Goal: Task Accomplishment & Management: Use online tool/utility

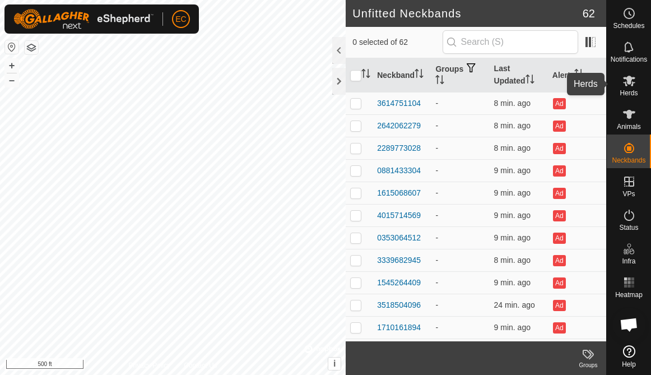
click at [632, 87] on icon at bounding box center [628, 80] width 13 height 13
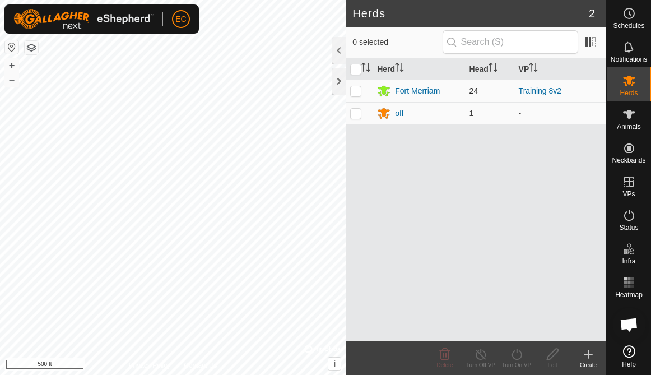
click at [360, 90] on p-checkbox at bounding box center [355, 90] width 11 height 9
checkbox input "true"
click at [508, 356] on turn-on-svg-icon at bounding box center [517, 353] width 36 height 13
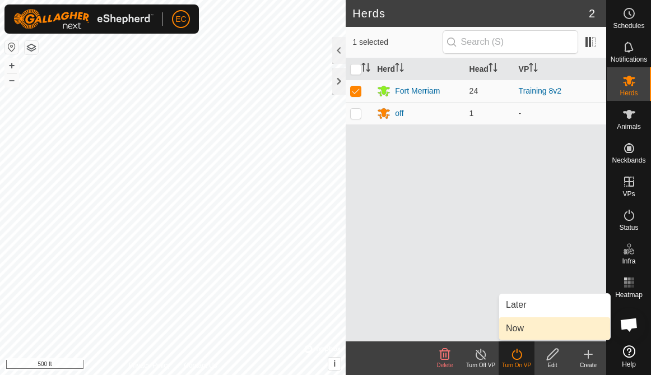
click at [513, 330] on link "Now" at bounding box center [554, 328] width 111 height 22
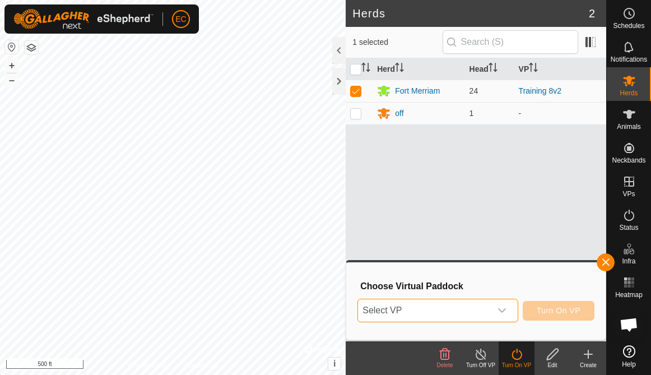
click at [475, 317] on span "Select VP" at bounding box center [424, 310] width 132 height 22
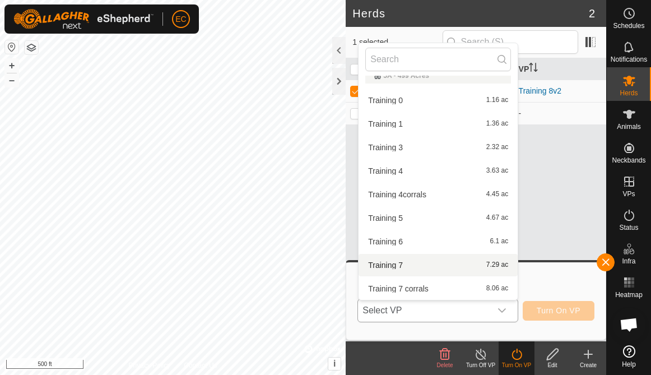
scroll to position [83, 0]
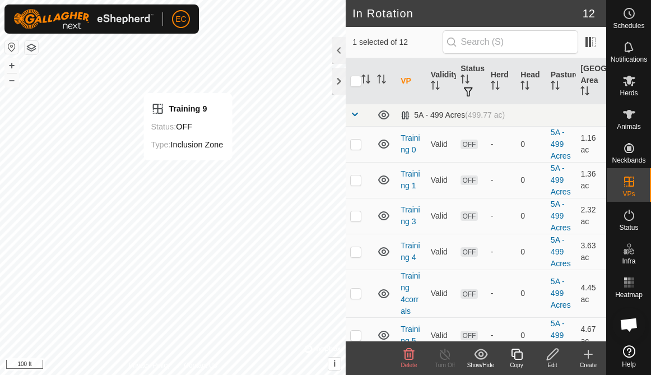
checkbox input "false"
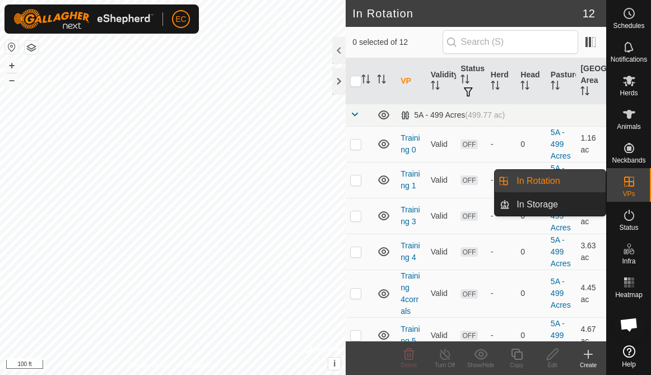
click at [628, 192] on span "VPs" at bounding box center [628, 193] width 12 height 7
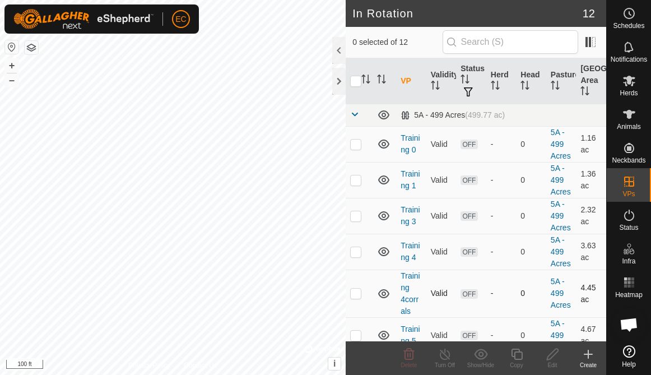
scroll to position [239, 0]
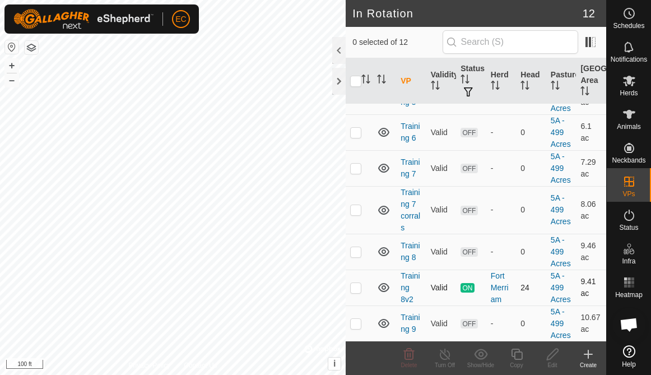
click at [356, 289] on p-checkbox at bounding box center [355, 287] width 11 height 9
click at [355, 286] on p-checkbox at bounding box center [355, 287] width 11 height 9
checkbox input "false"
click at [356, 321] on p-checkbox at bounding box center [355, 323] width 11 height 9
checkbox input "true"
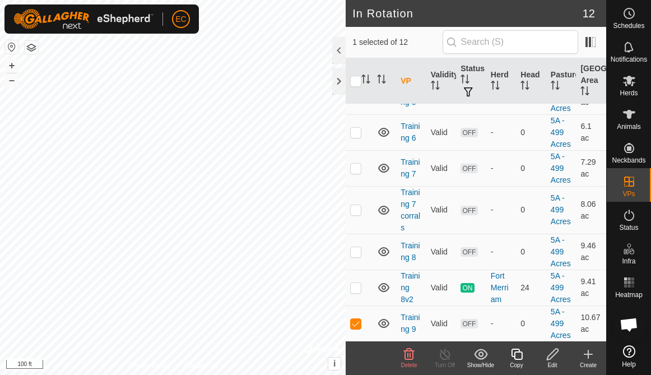
click at [551, 361] on div "Edit" at bounding box center [552, 365] width 36 height 8
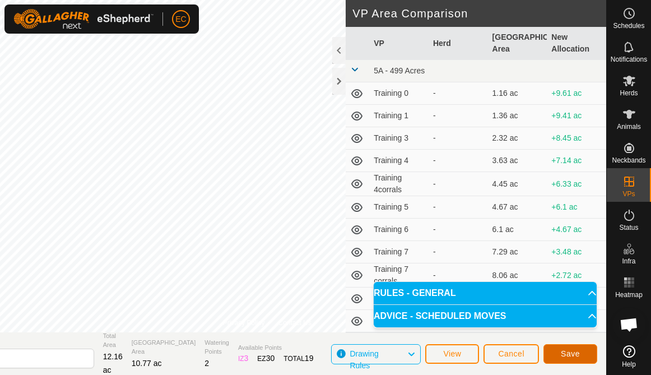
click at [571, 356] on span "Save" at bounding box center [570, 353] width 19 height 9
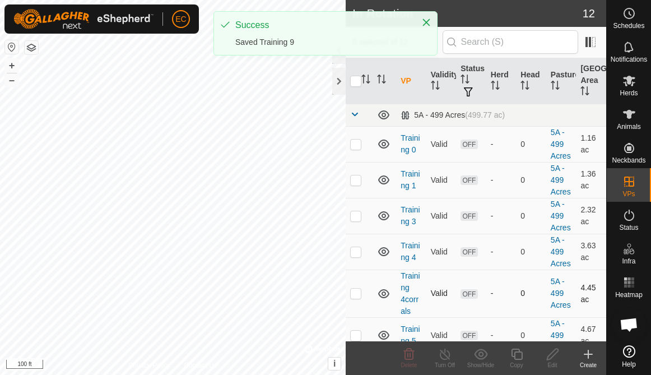
scroll to position [239, 0]
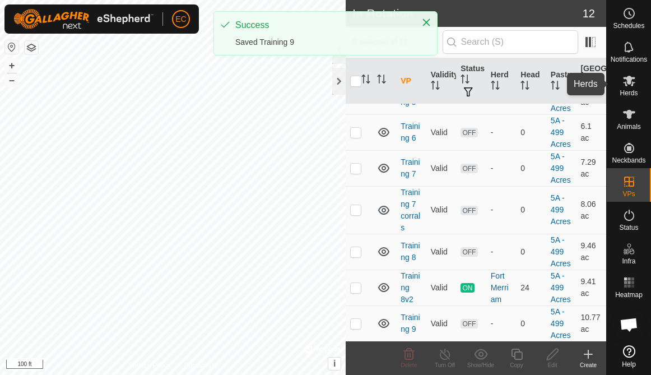
click at [620, 86] on es-mob-svg-icon at bounding box center [629, 81] width 20 height 18
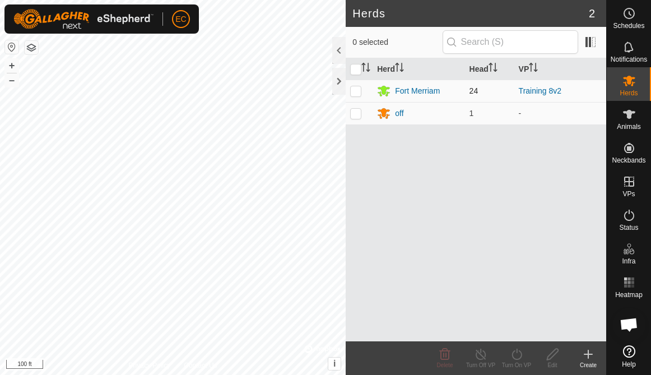
click at [357, 86] on p-checkbox at bounding box center [355, 90] width 11 height 9
checkbox input "true"
click at [517, 355] on icon at bounding box center [517, 353] width 14 height 13
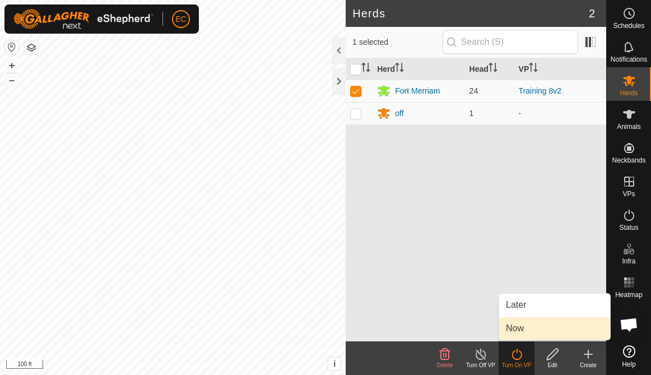
click at [515, 327] on link "Now" at bounding box center [554, 328] width 111 height 22
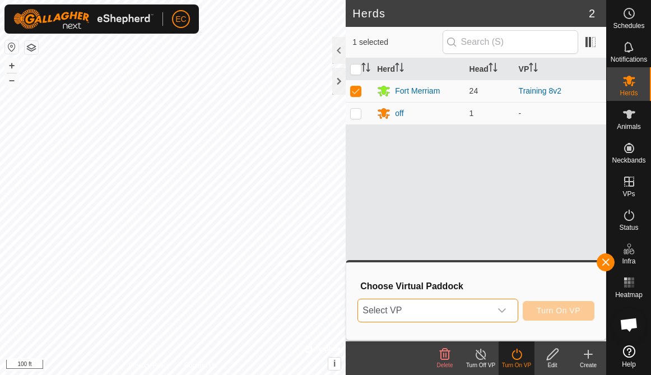
click at [432, 318] on span "Select VP" at bounding box center [424, 310] width 132 height 22
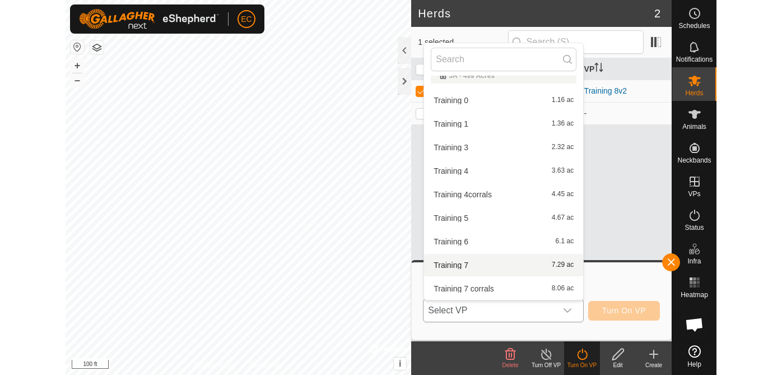
scroll to position [83, 0]
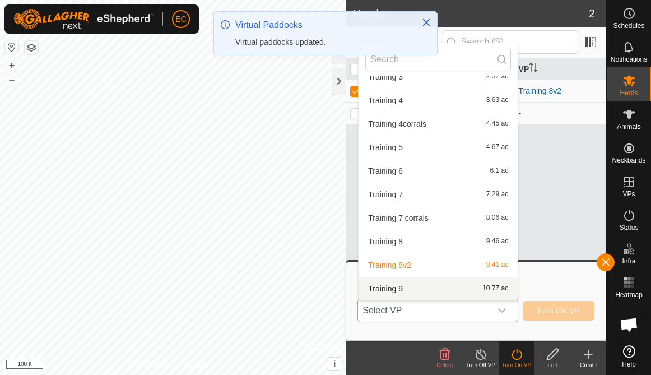
click at [419, 292] on li "Training 9 10.77 ac" at bounding box center [437, 288] width 159 height 22
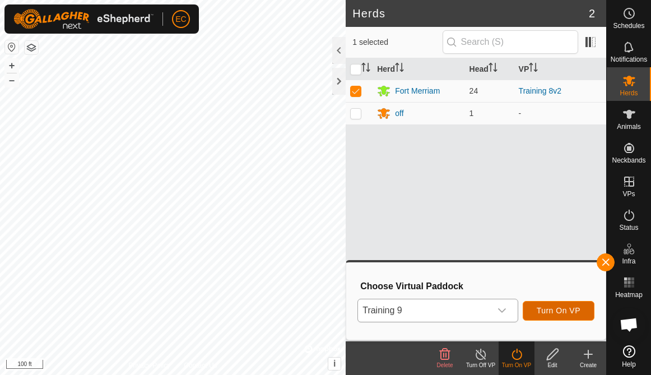
click at [561, 313] on span "Turn On VP" at bounding box center [559, 310] width 44 height 9
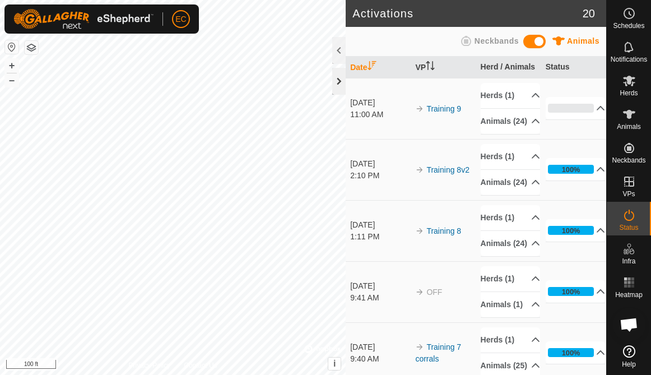
click at [338, 83] on div at bounding box center [338, 81] width 13 height 27
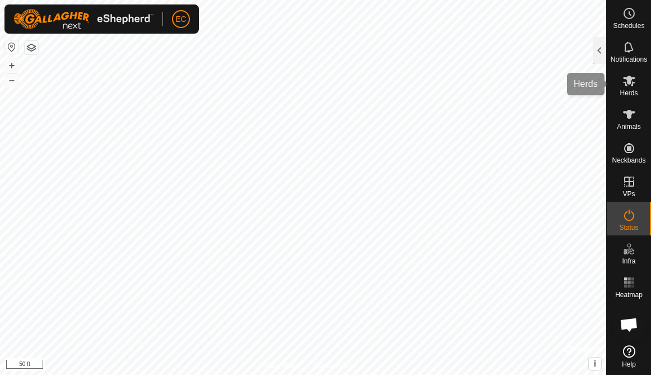
click at [623, 95] on span "Herds" at bounding box center [629, 93] width 18 height 7
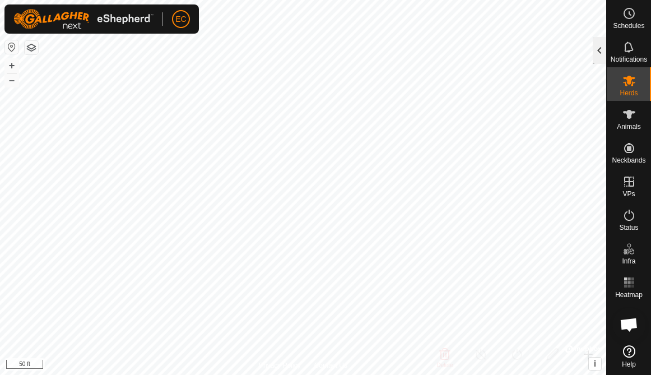
click at [597, 46] on div at bounding box center [599, 50] width 13 height 27
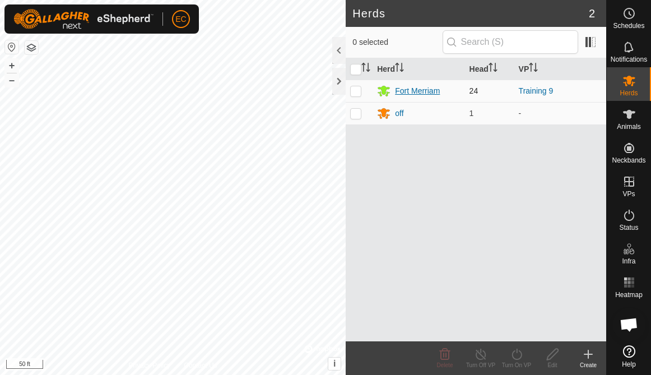
click at [410, 90] on div "Fort Merriam" at bounding box center [417, 91] width 45 height 12
